Goal: Task Accomplishment & Management: Manage account settings

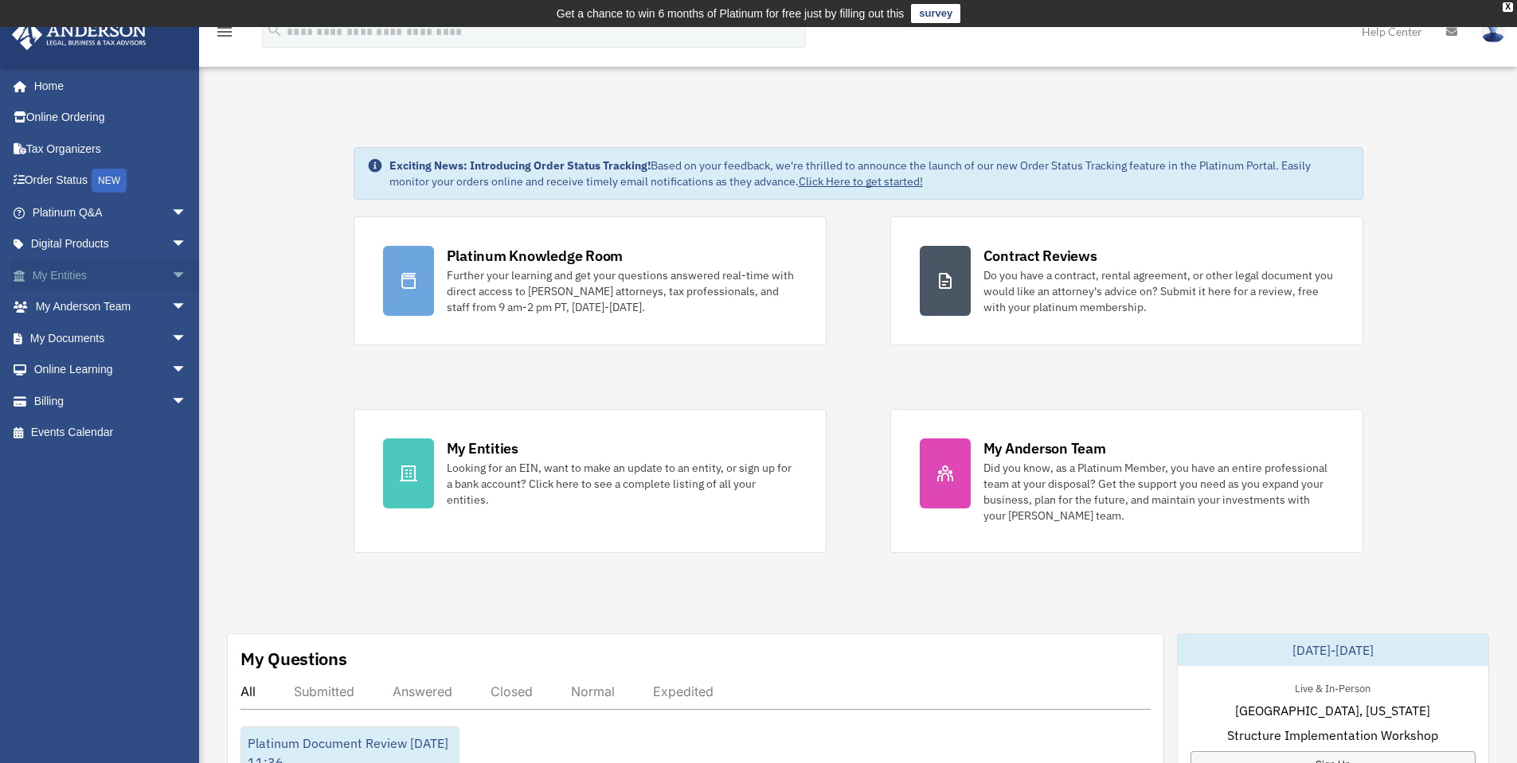
click at [72, 275] on link "My Entities arrow_drop_down" at bounding box center [111, 276] width 200 height 32
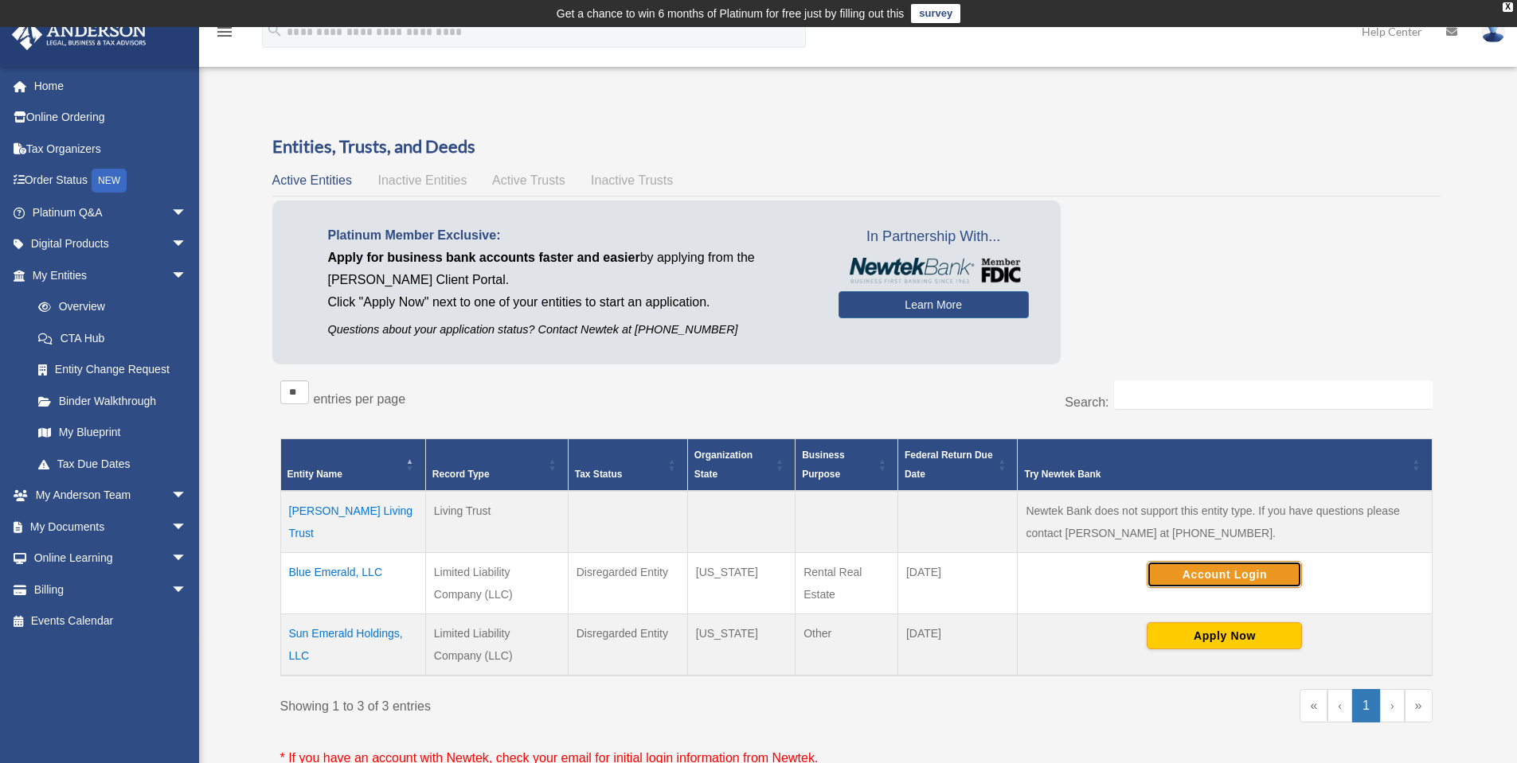
click at [1226, 567] on button "Account Login" at bounding box center [1223, 574] width 155 height 27
click at [171, 587] on span "arrow_drop_down" at bounding box center [187, 590] width 32 height 33
click at [53, 591] on link "Billing arrow_drop_up" at bounding box center [111, 590] width 200 height 32
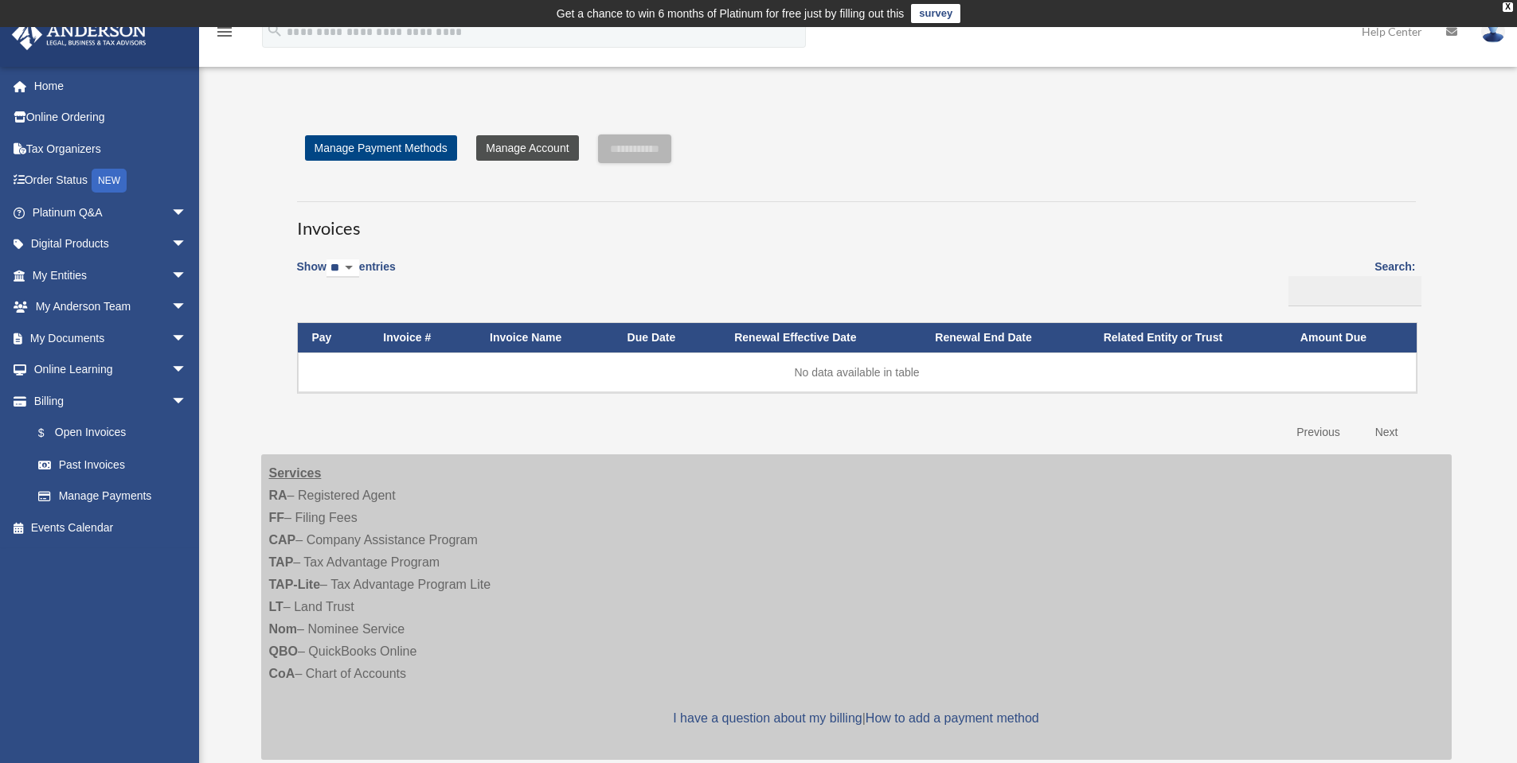
click at [519, 149] on link "Manage Account" at bounding box center [527, 147] width 102 height 25
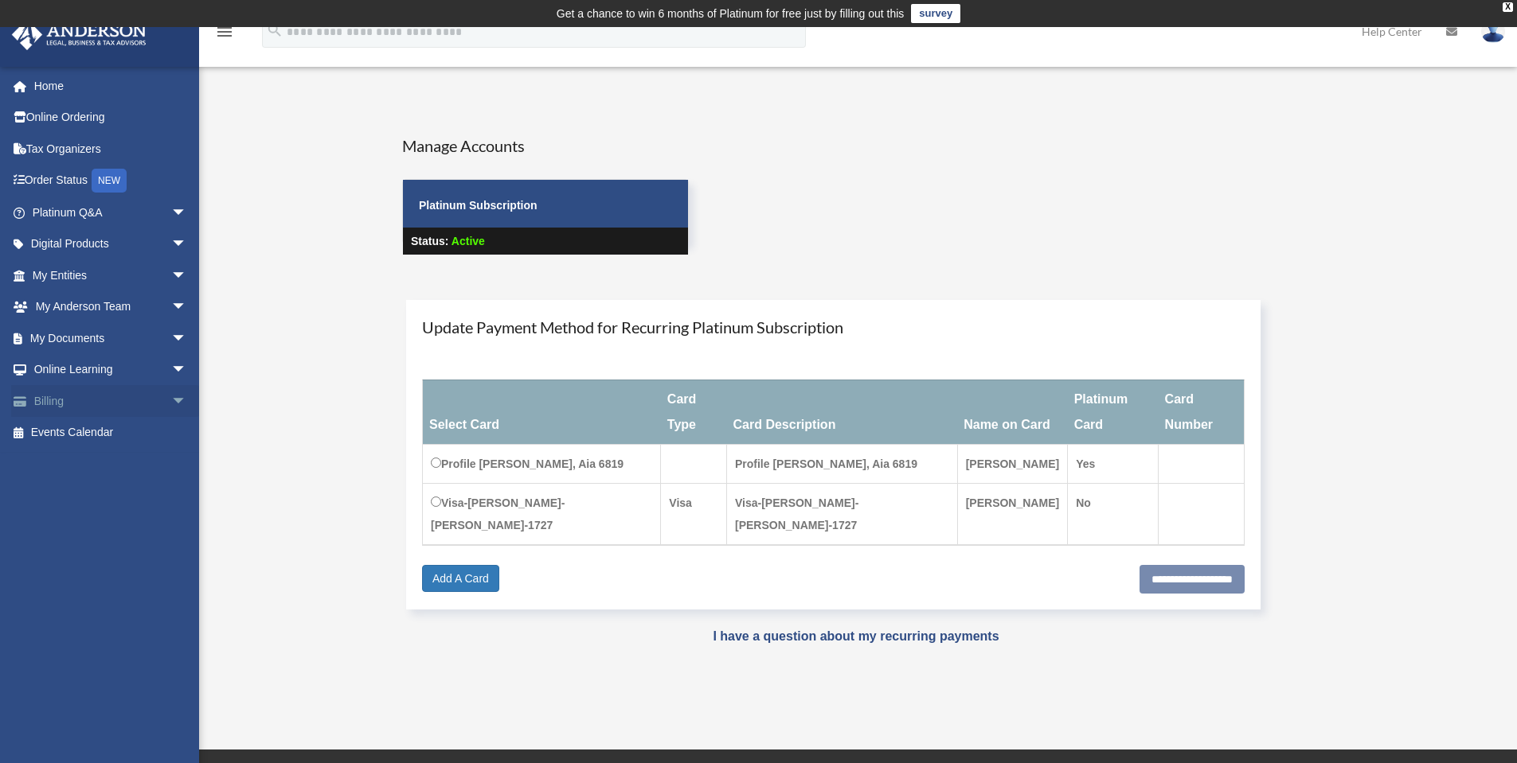
click at [171, 405] on span "arrow_drop_down" at bounding box center [187, 401] width 32 height 33
click at [94, 463] on link "Past Invoices" at bounding box center [116, 465] width 189 height 32
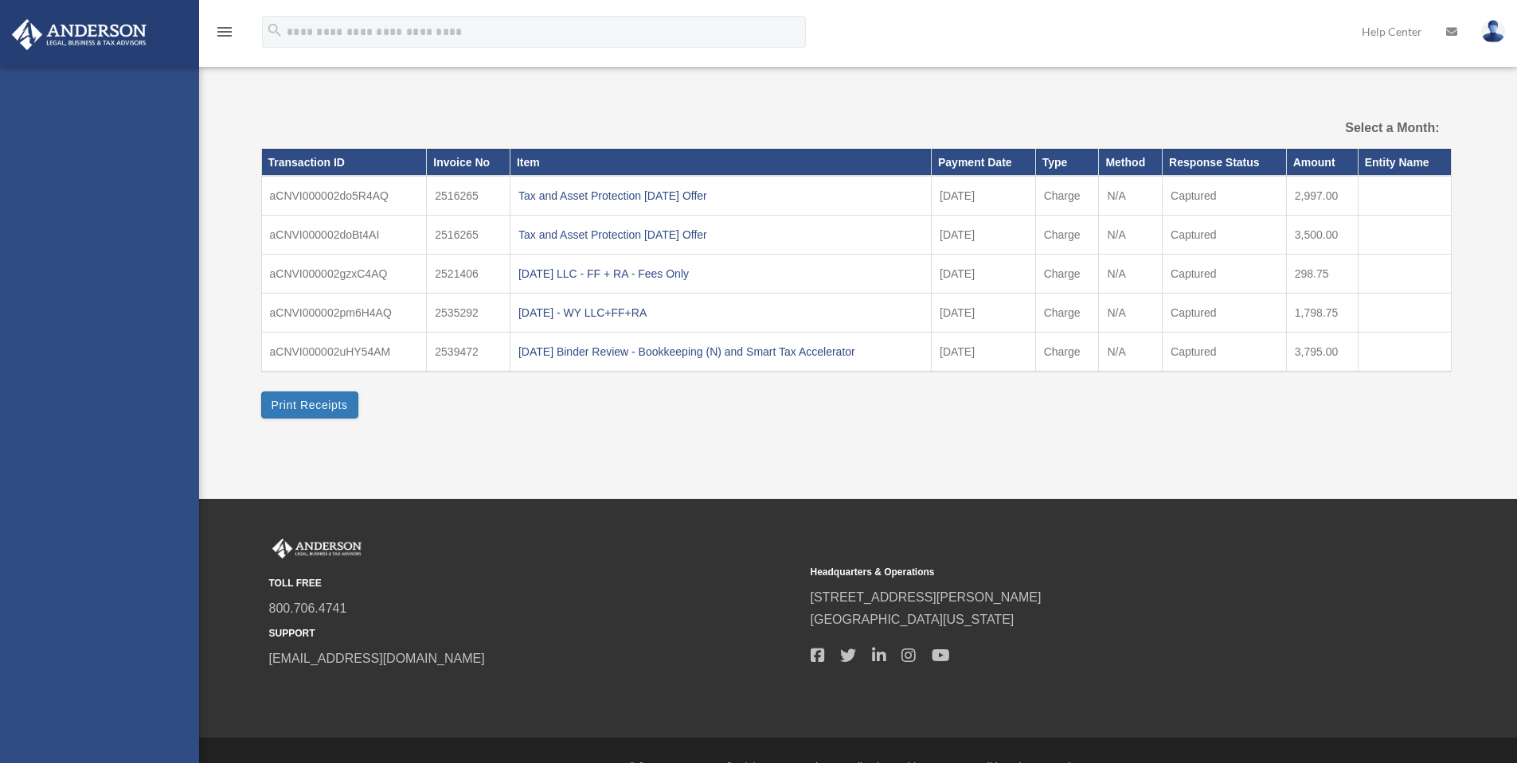
select select
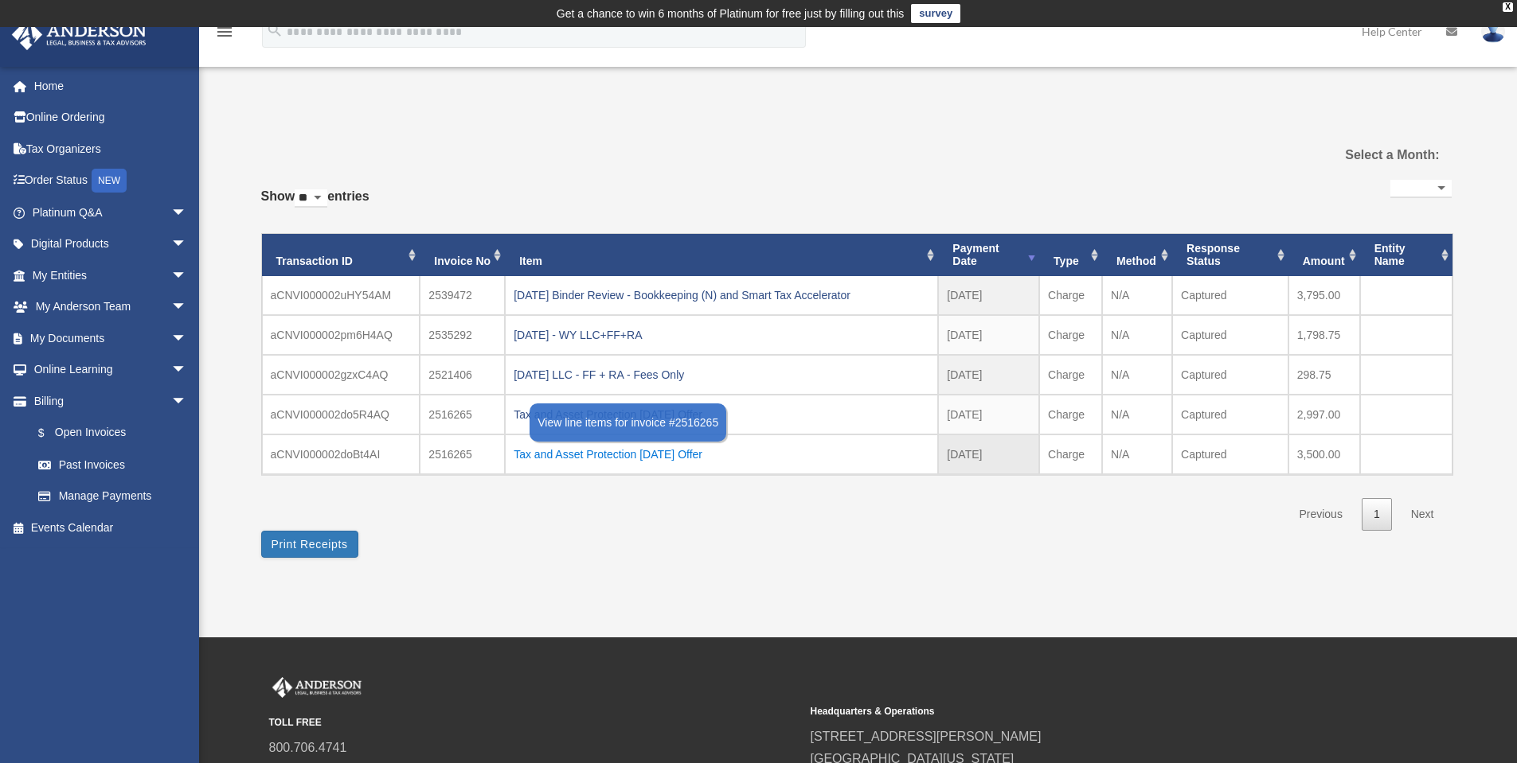
click at [612, 458] on div "Tax and Asset Protection [DATE] Offer" at bounding box center [721, 454] width 416 height 22
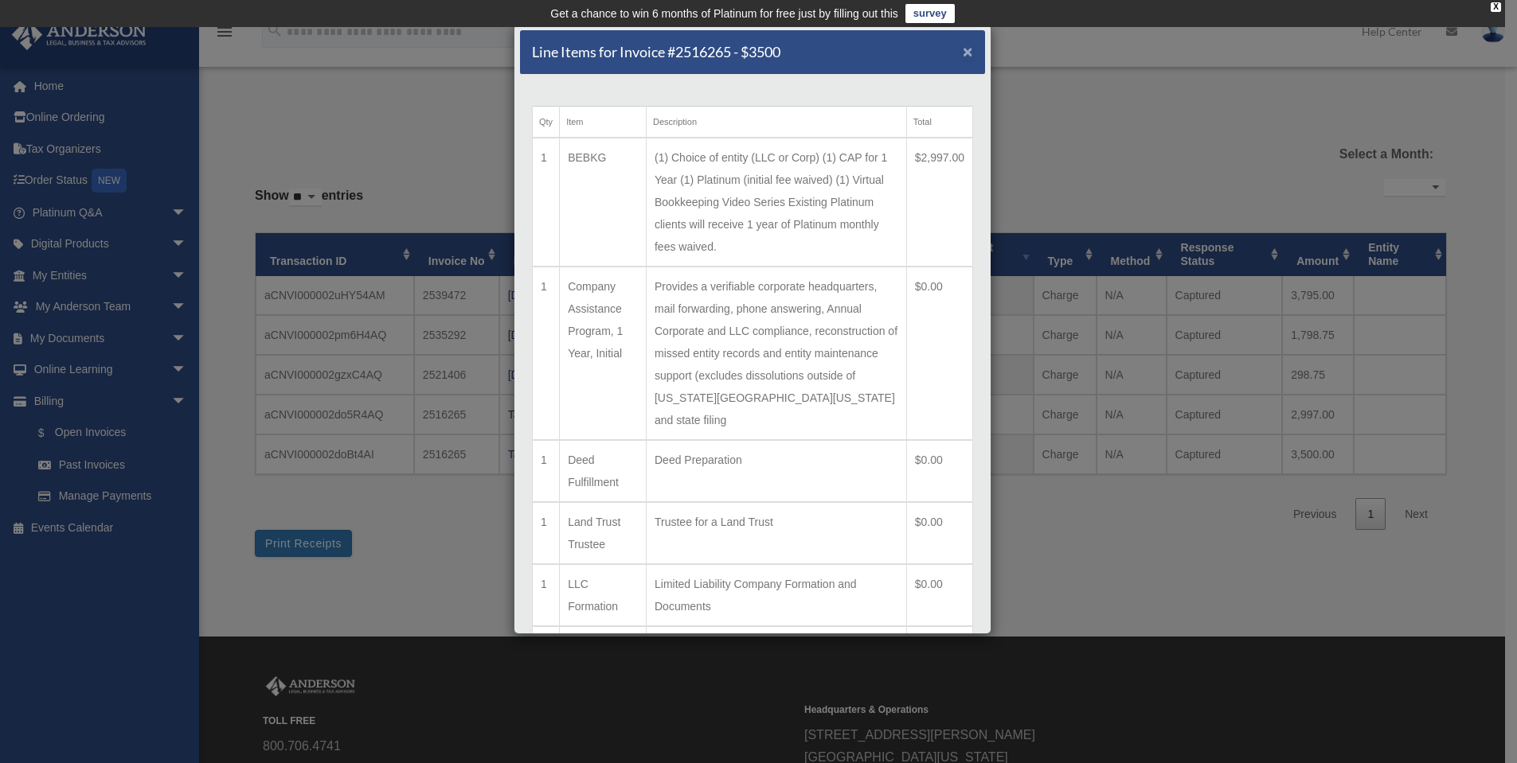
click at [962, 54] on span "×" at bounding box center [967, 51] width 10 height 18
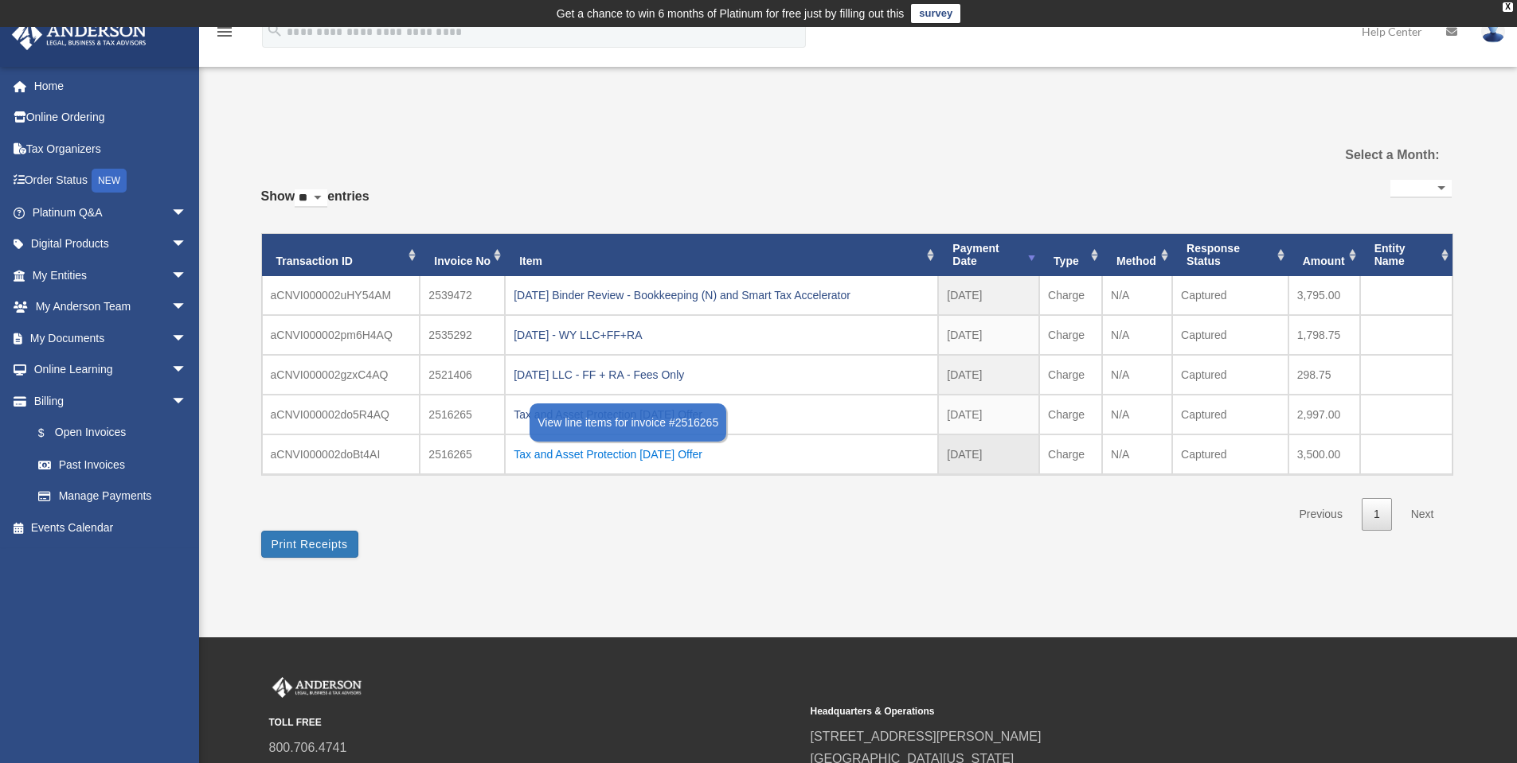
click at [704, 458] on div "Tax and Asset Protection [DATE] Offer" at bounding box center [721, 454] width 416 height 22
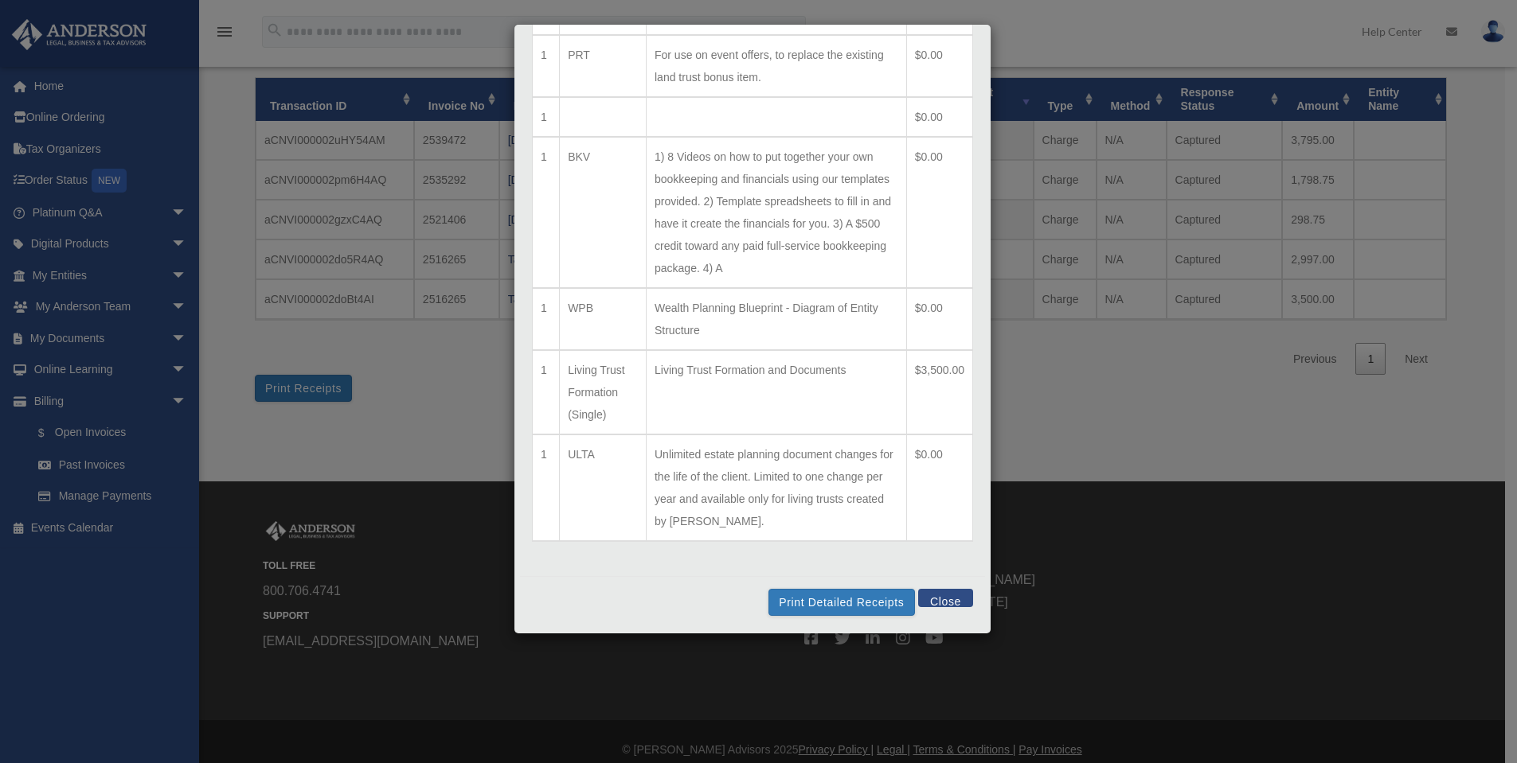
scroll to position [159, 0]
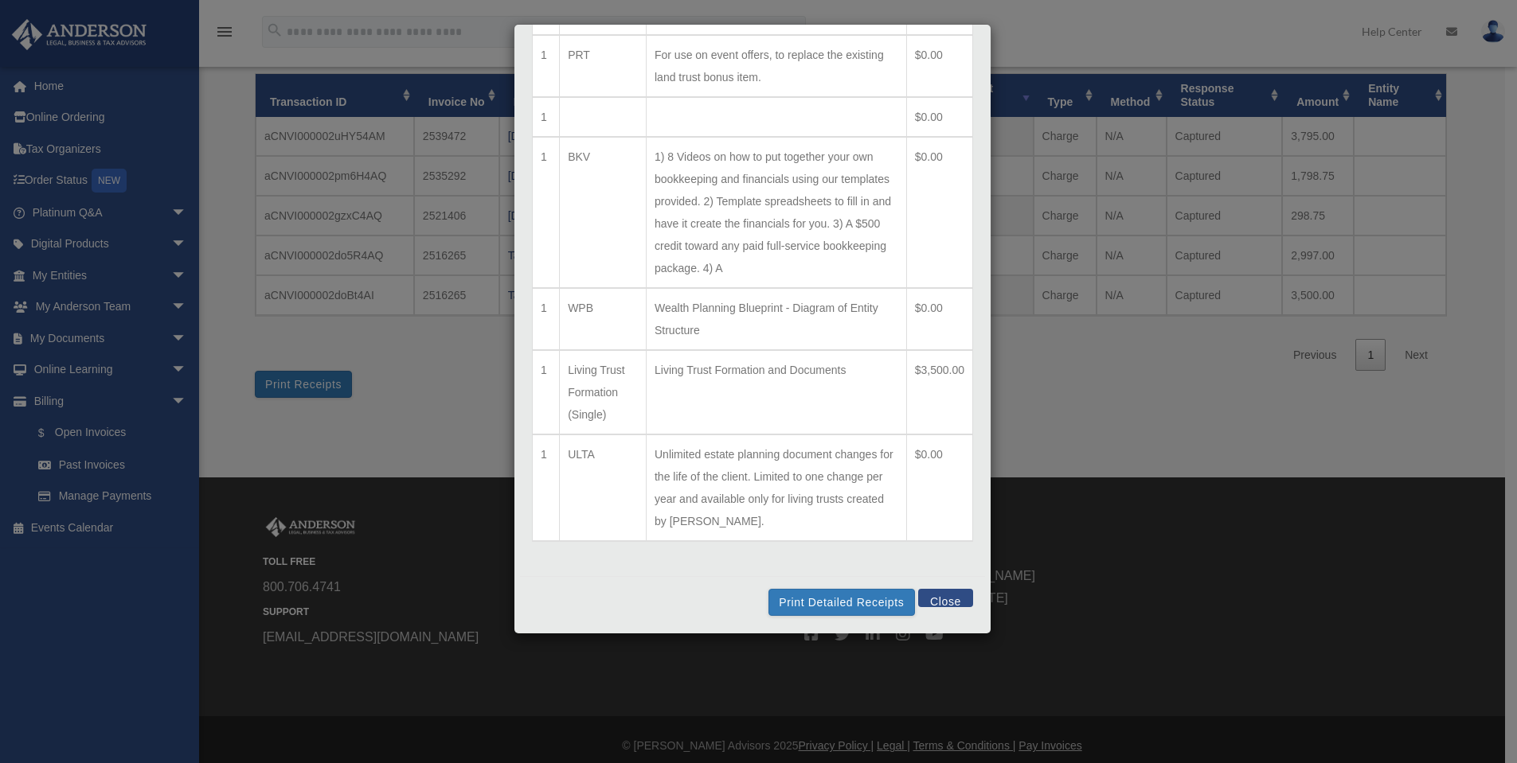
click at [928, 601] on button "Close" at bounding box center [945, 598] width 55 height 18
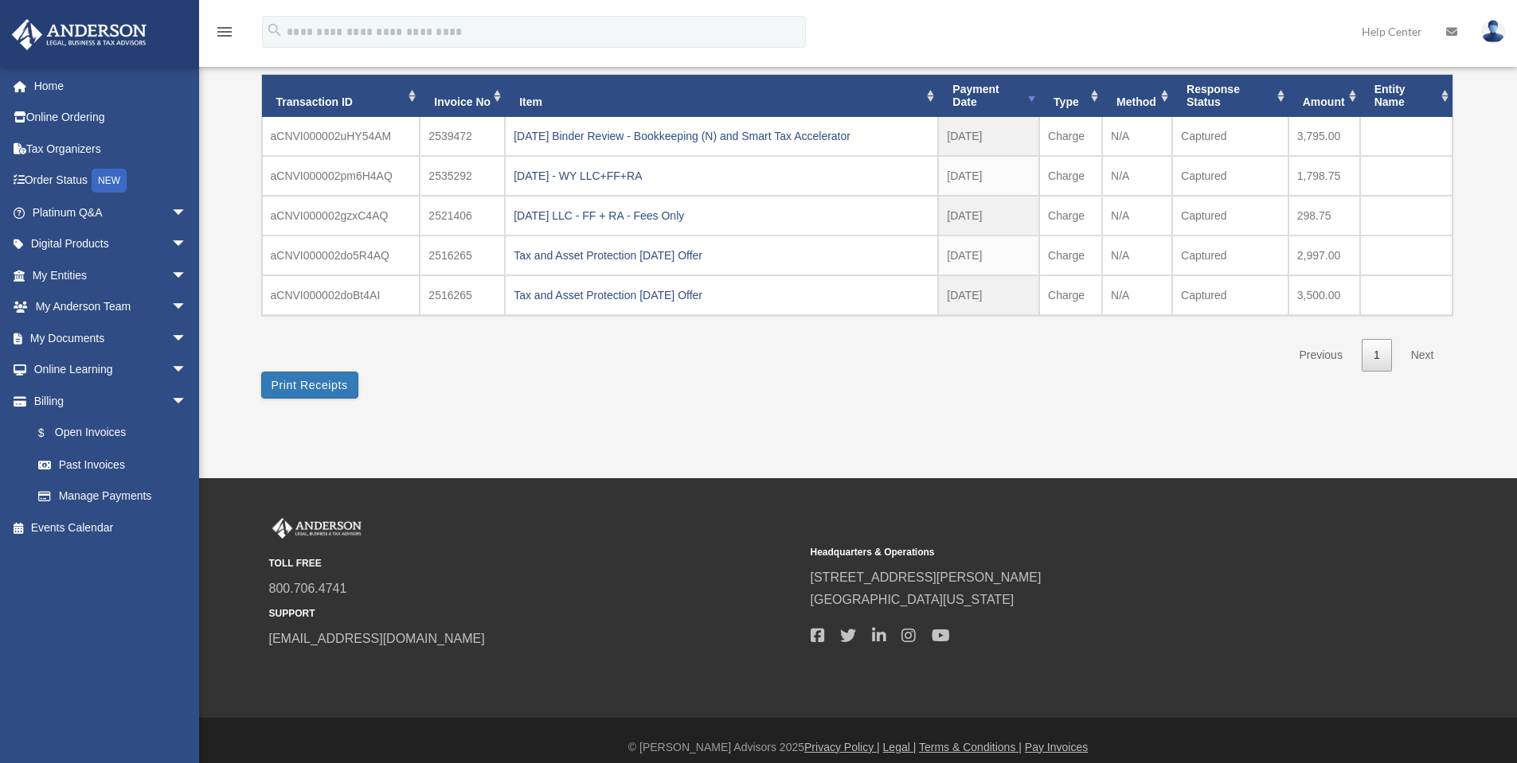
click at [1075, 599] on span "[GEOGRAPHIC_DATA][US_STATE]" at bounding box center [1075, 600] width 530 height 22
click at [622, 214] on div "[DATE] LLC - FF + RA - Fees Only" at bounding box center [721, 216] width 416 height 22
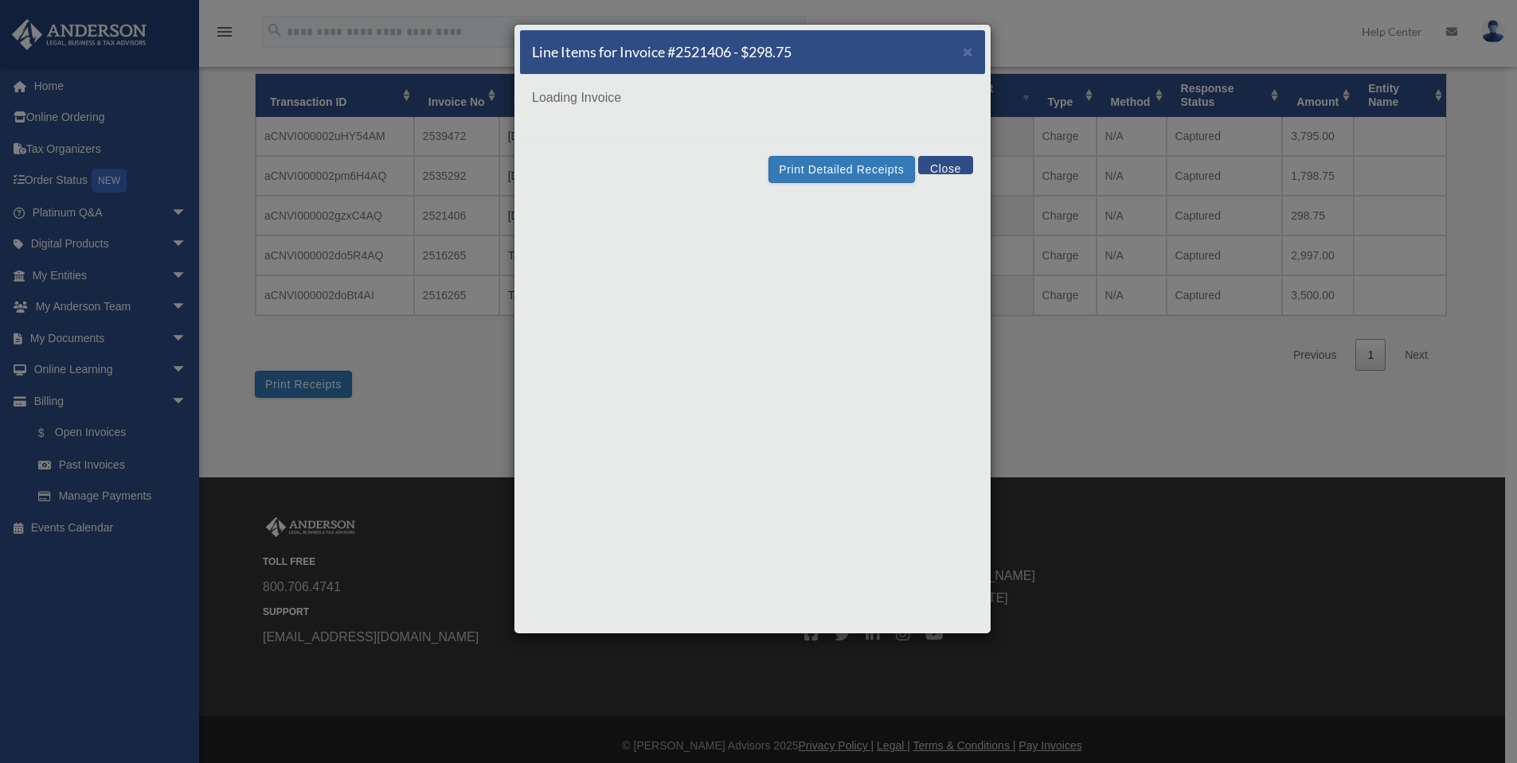
scroll to position [0, 0]
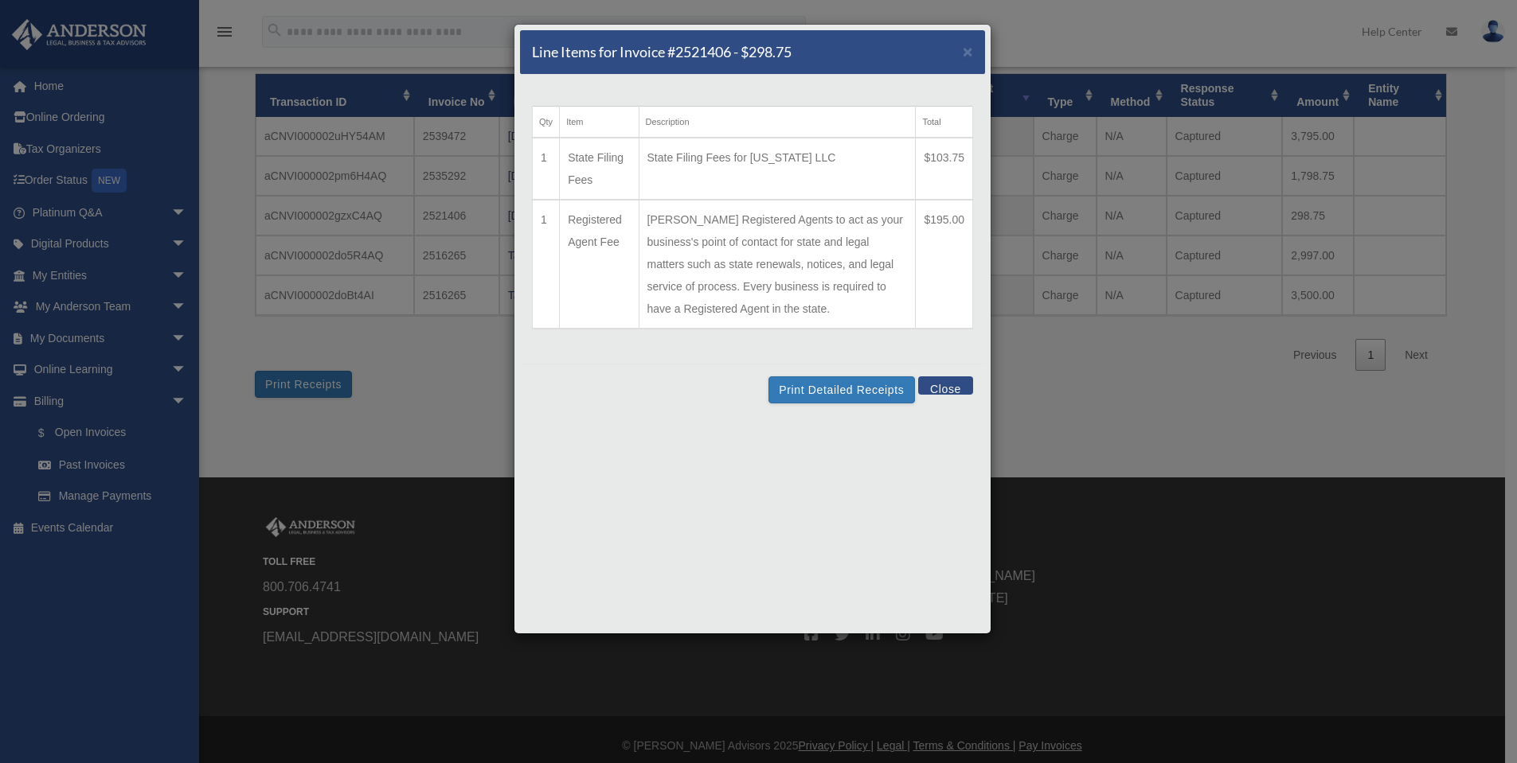
click at [962, 384] on button "Close" at bounding box center [945, 386] width 55 height 18
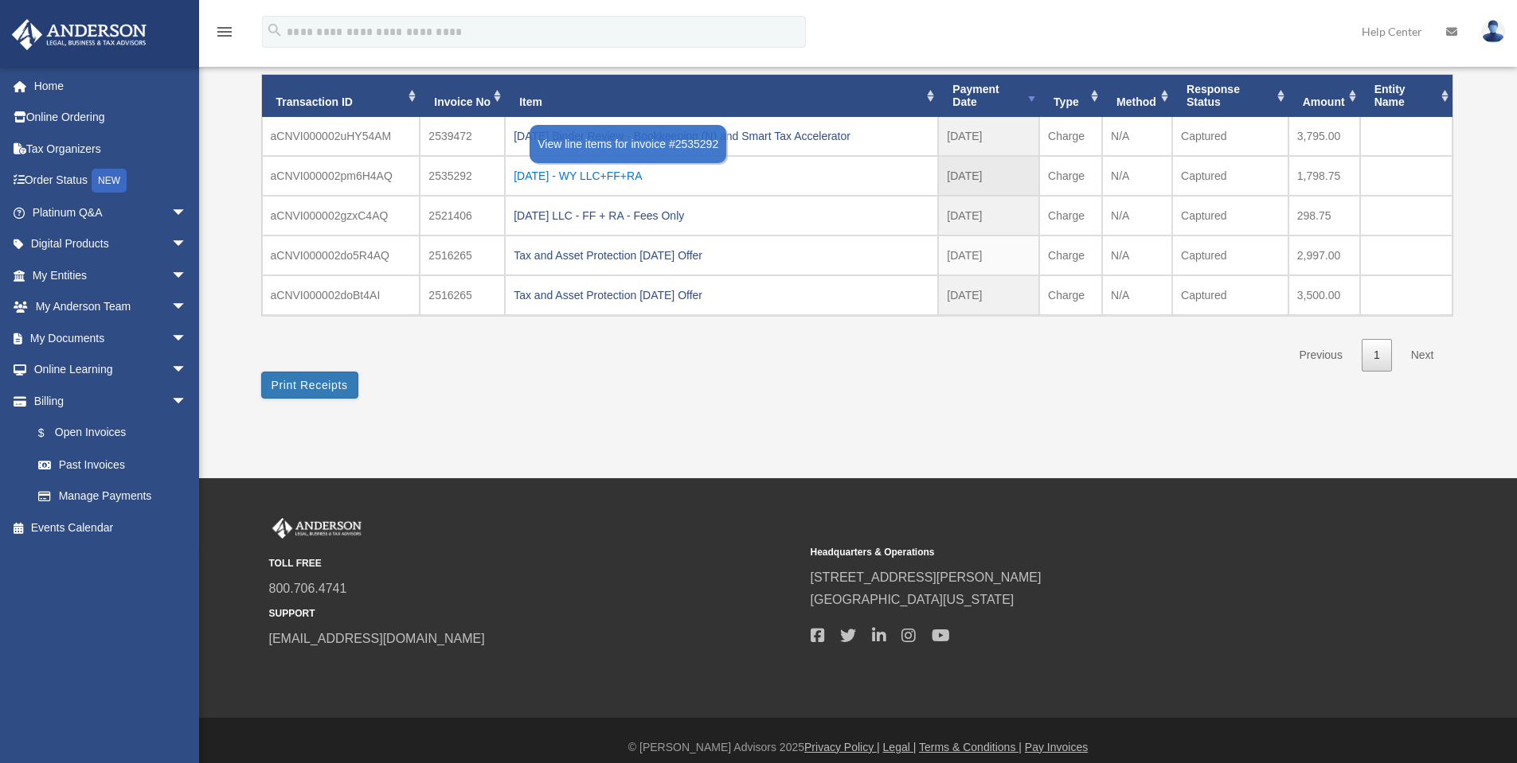
click at [633, 173] on div "[DATE] - WY LLC+FF+RA" at bounding box center [721, 176] width 416 height 22
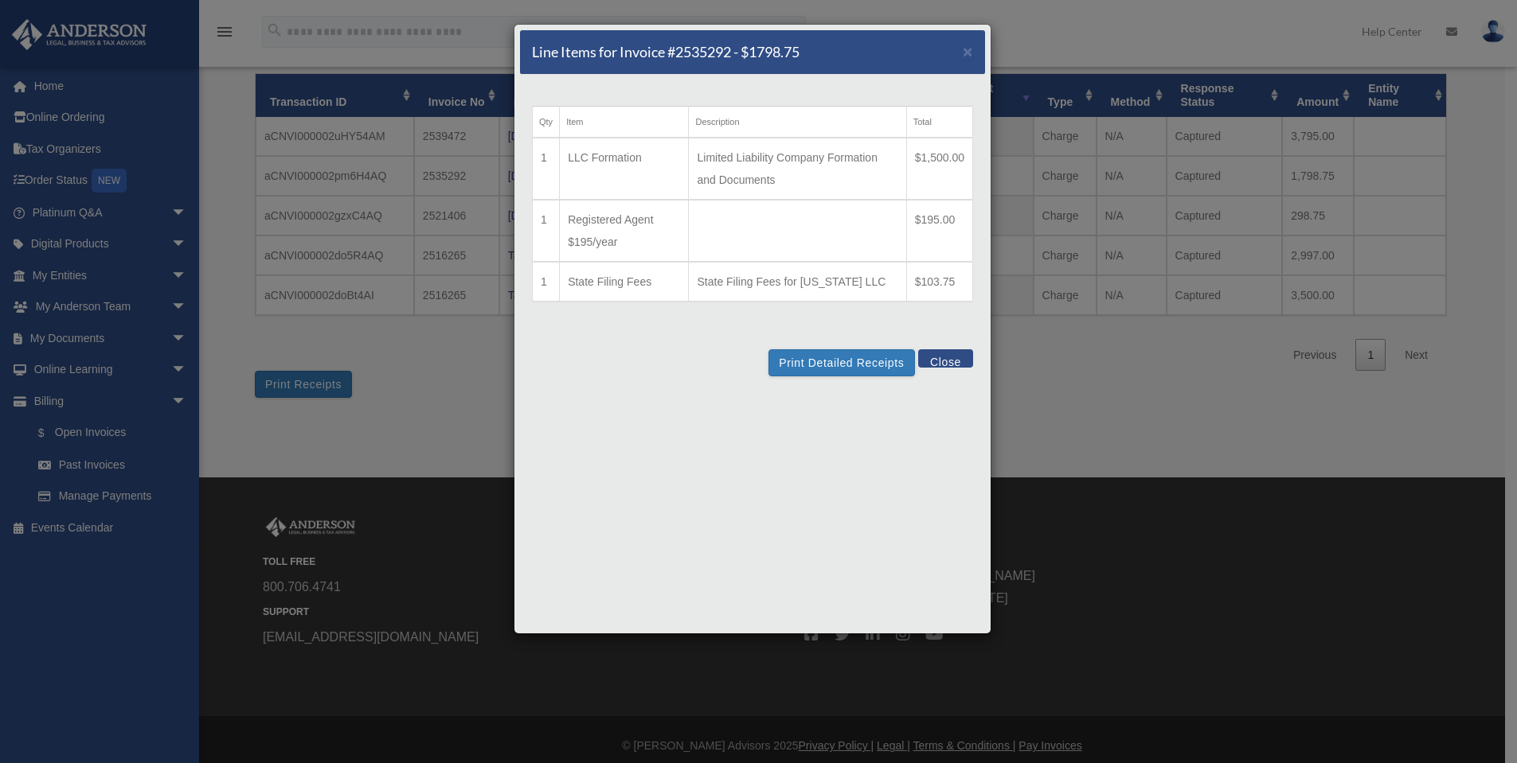
click at [943, 357] on button "Close" at bounding box center [945, 358] width 55 height 18
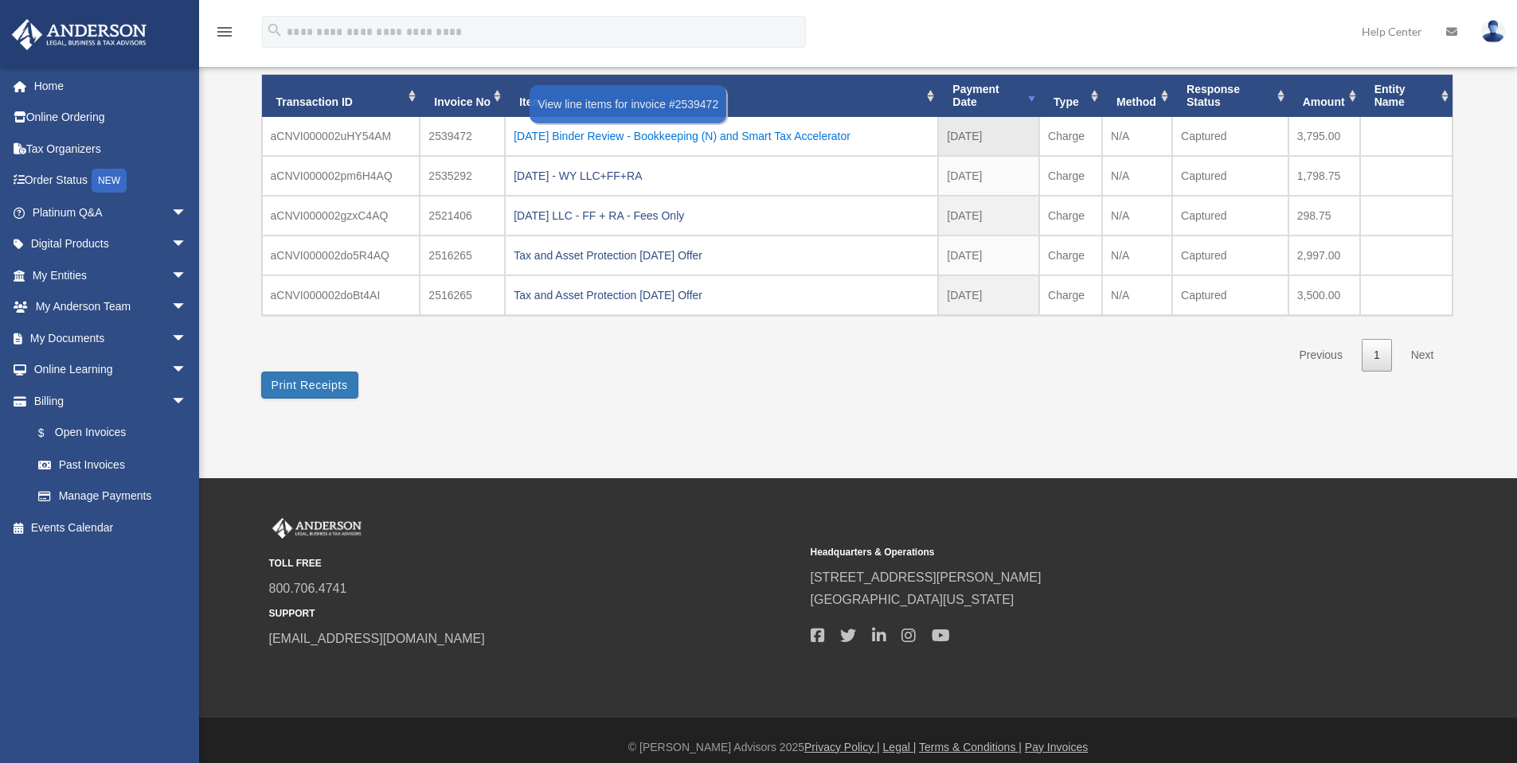
click at [779, 141] on div "[DATE] Binder Review - Bookkeeping (N) and Smart Tax Accelerator" at bounding box center [721, 136] width 416 height 22
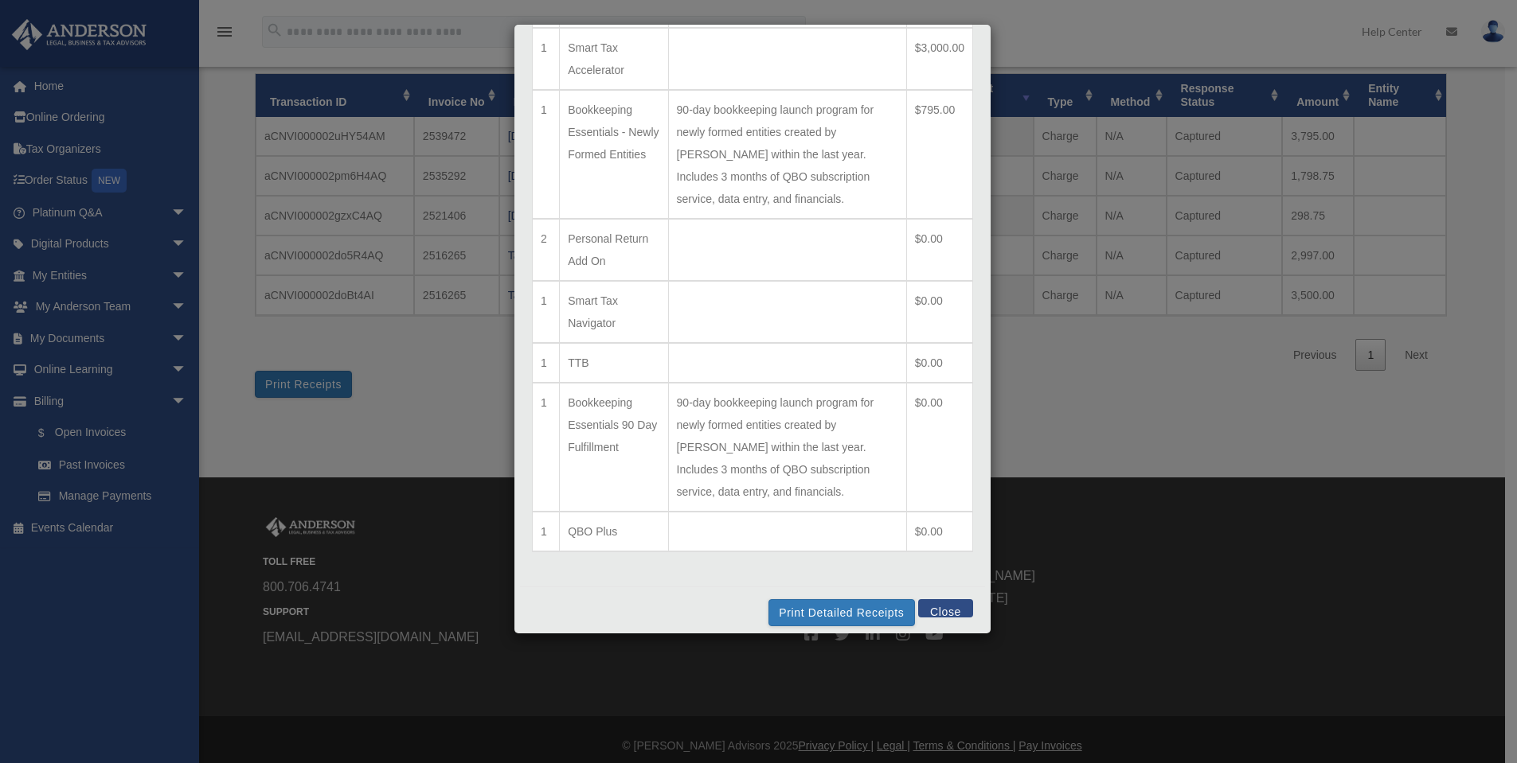
scroll to position [120, 0]
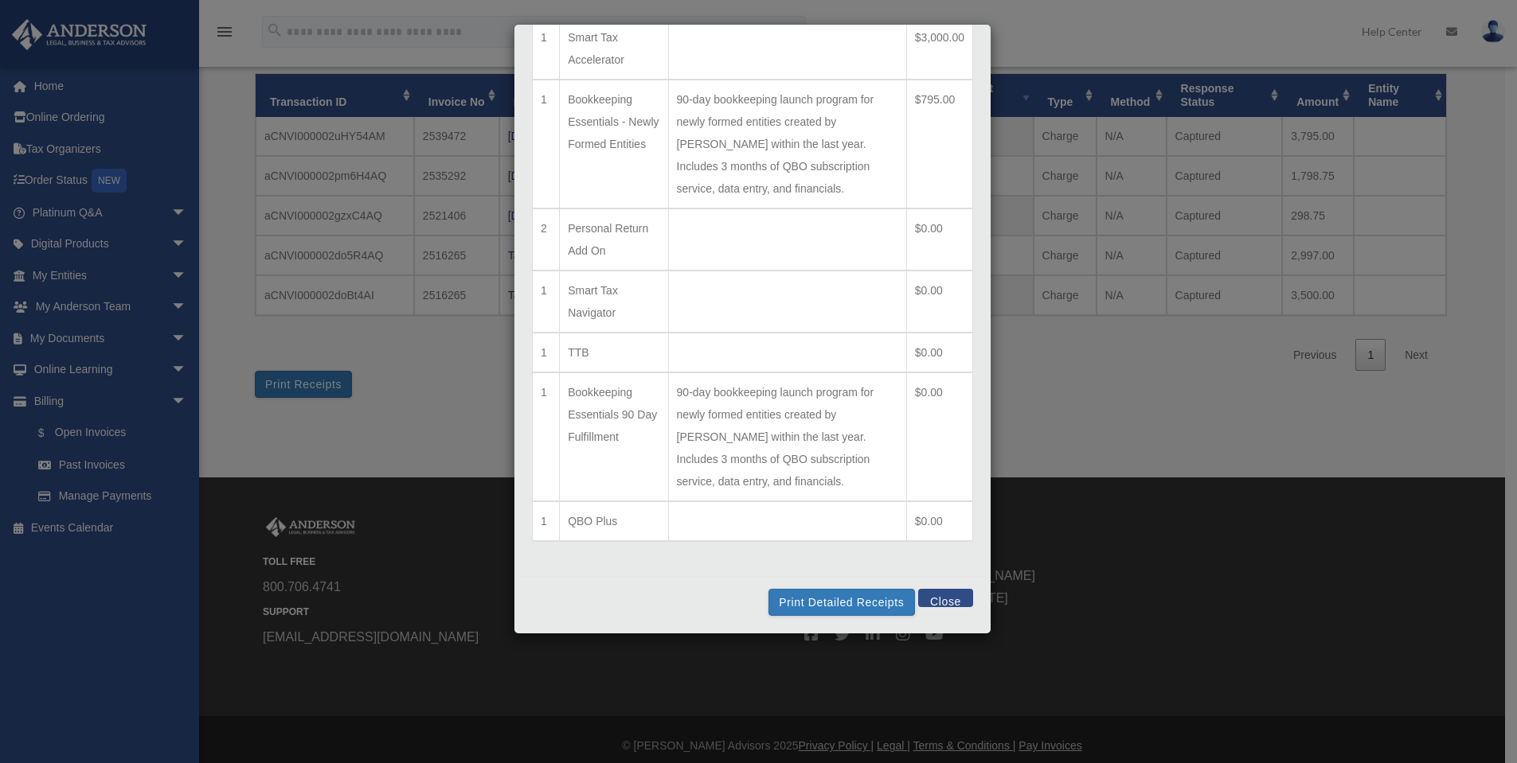
click at [928, 600] on button "Close" at bounding box center [945, 598] width 55 height 18
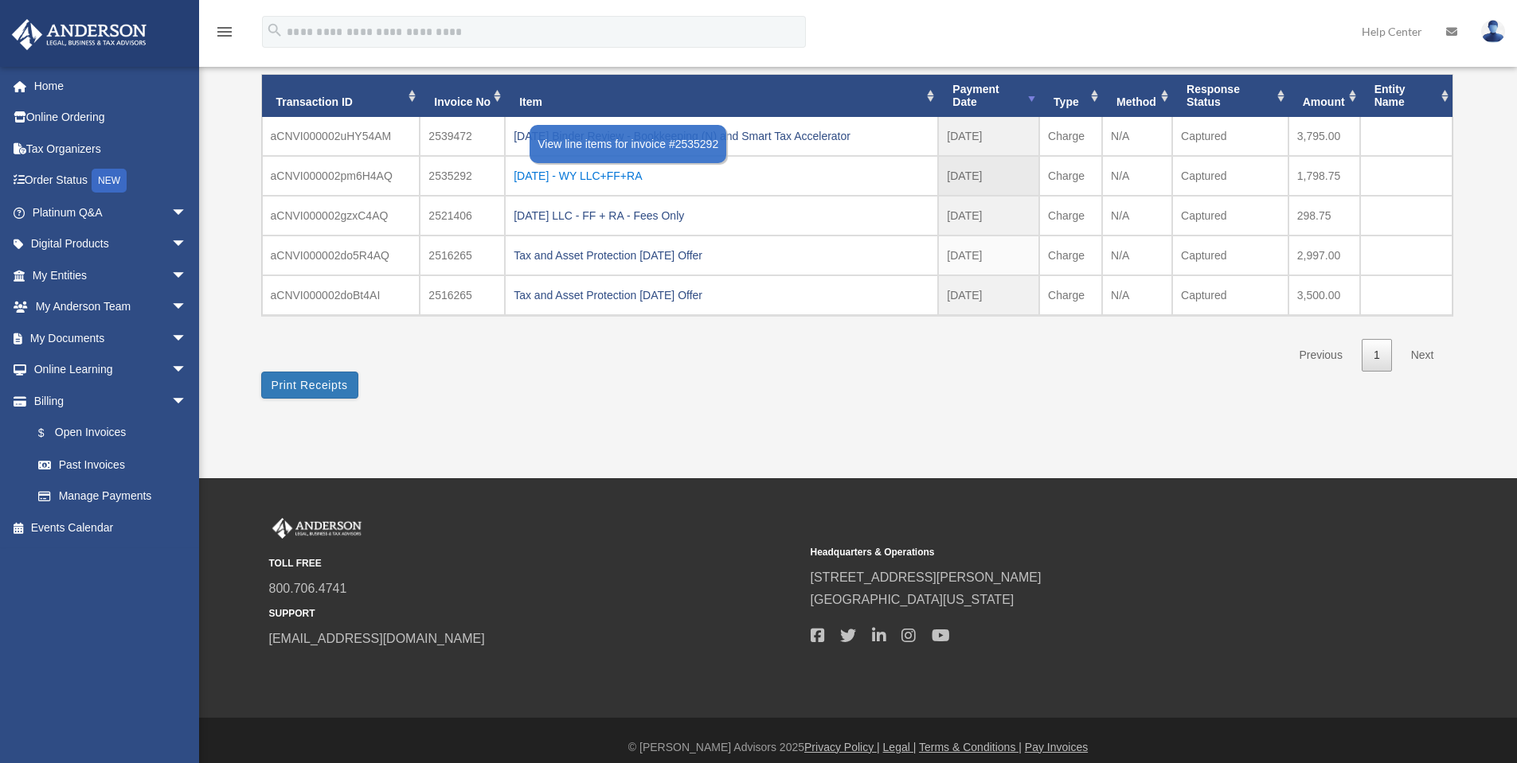
click at [640, 174] on div "[DATE] - WY LLC+FF+RA" at bounding box center [721, 176] width 416 height 22
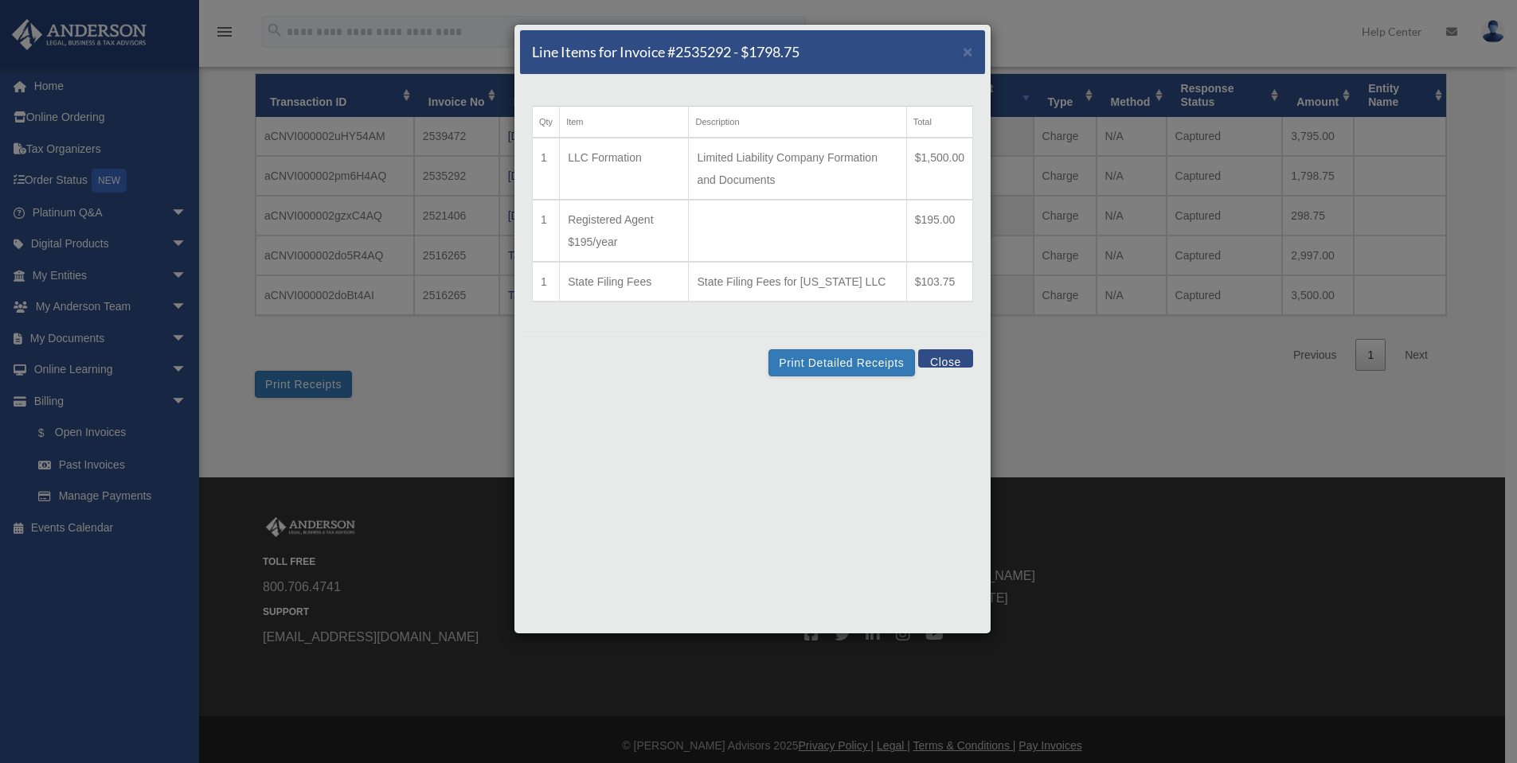
click at [960, 365] on button "Close" at bounding box center [945, 358] width 55 height 18
